Goal: Register for event/course: Register for event/course

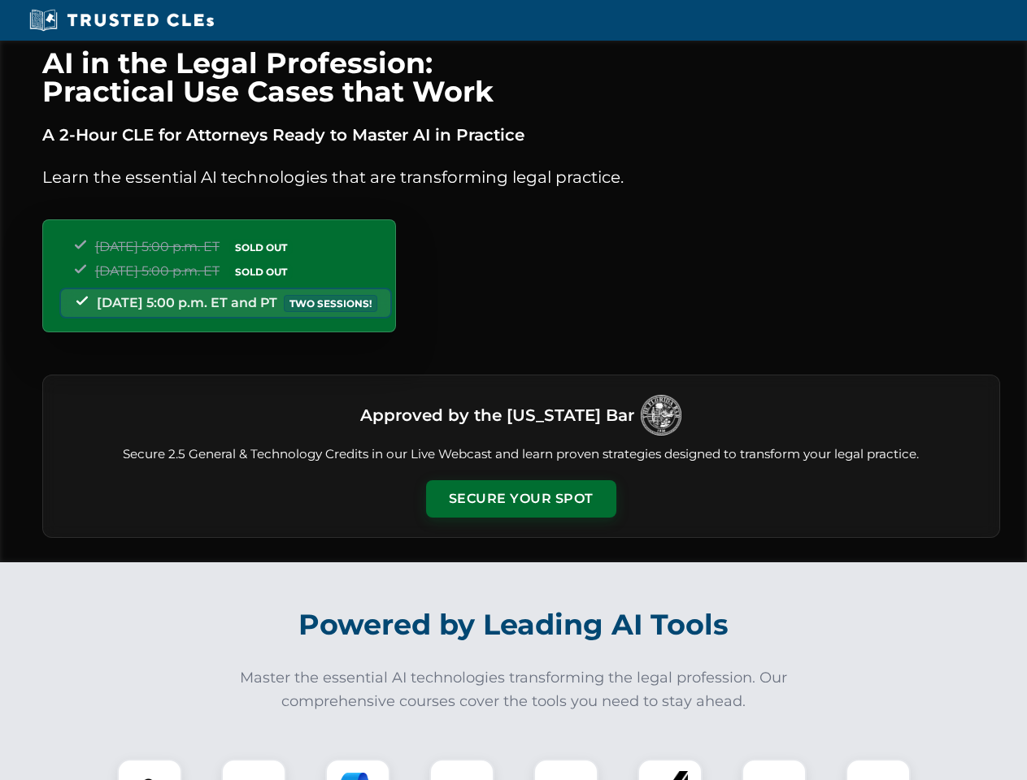
click at [520, 499] on button "Secure Your Spot" at bounding box center [521, 498] width 190 height 37
click at [150, 770] on img at bounding box center [149, 791] width 47 height 47
